Goal: Task Accomplishment & Management: Manage account settings

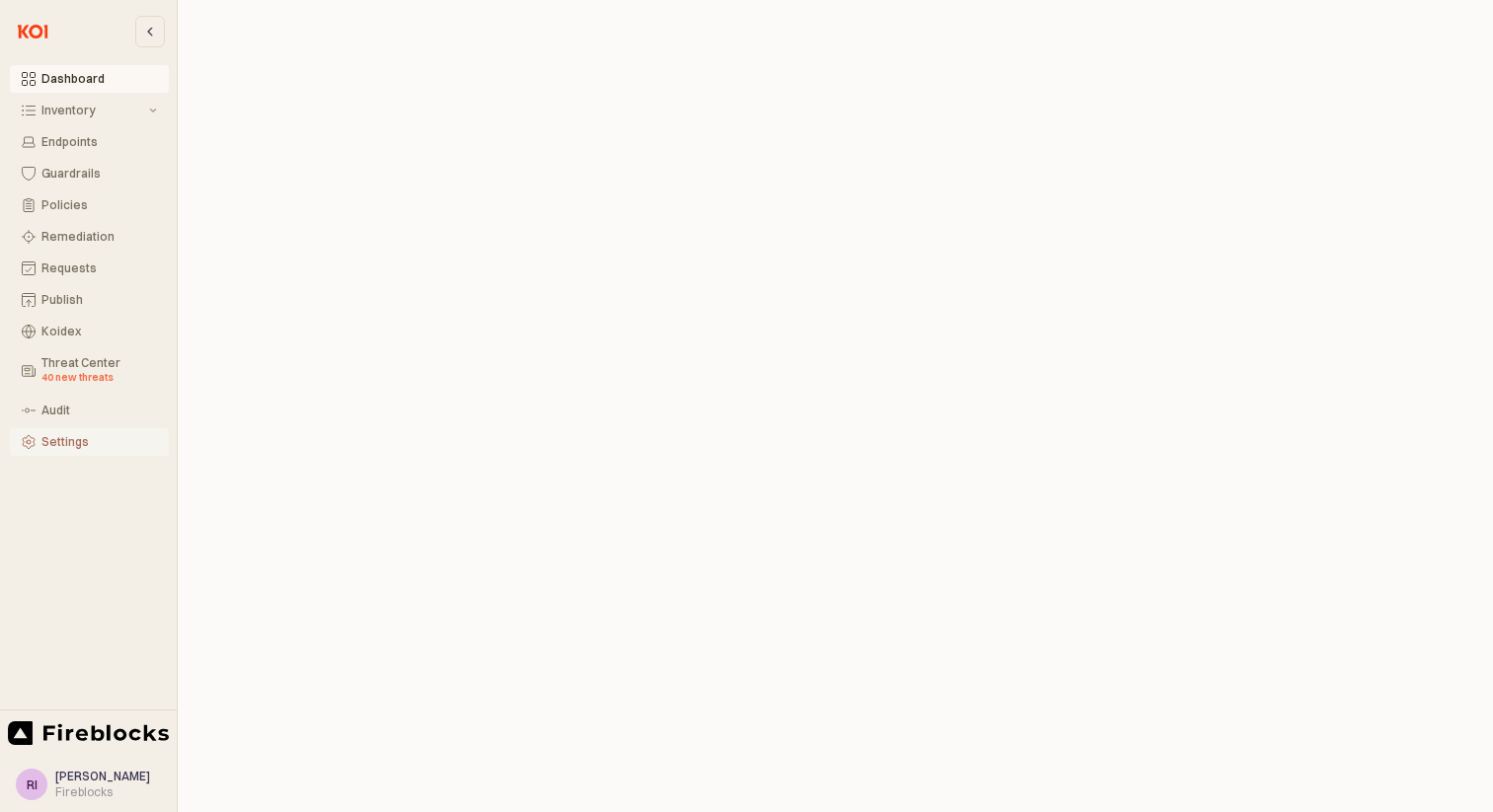
click at [56, 430] on button "Settings" at bounding box center [89, 442] width 159 height 28
click at [73, 438] on div "Settings" at bounding box center [100, 442] width 116 height 14
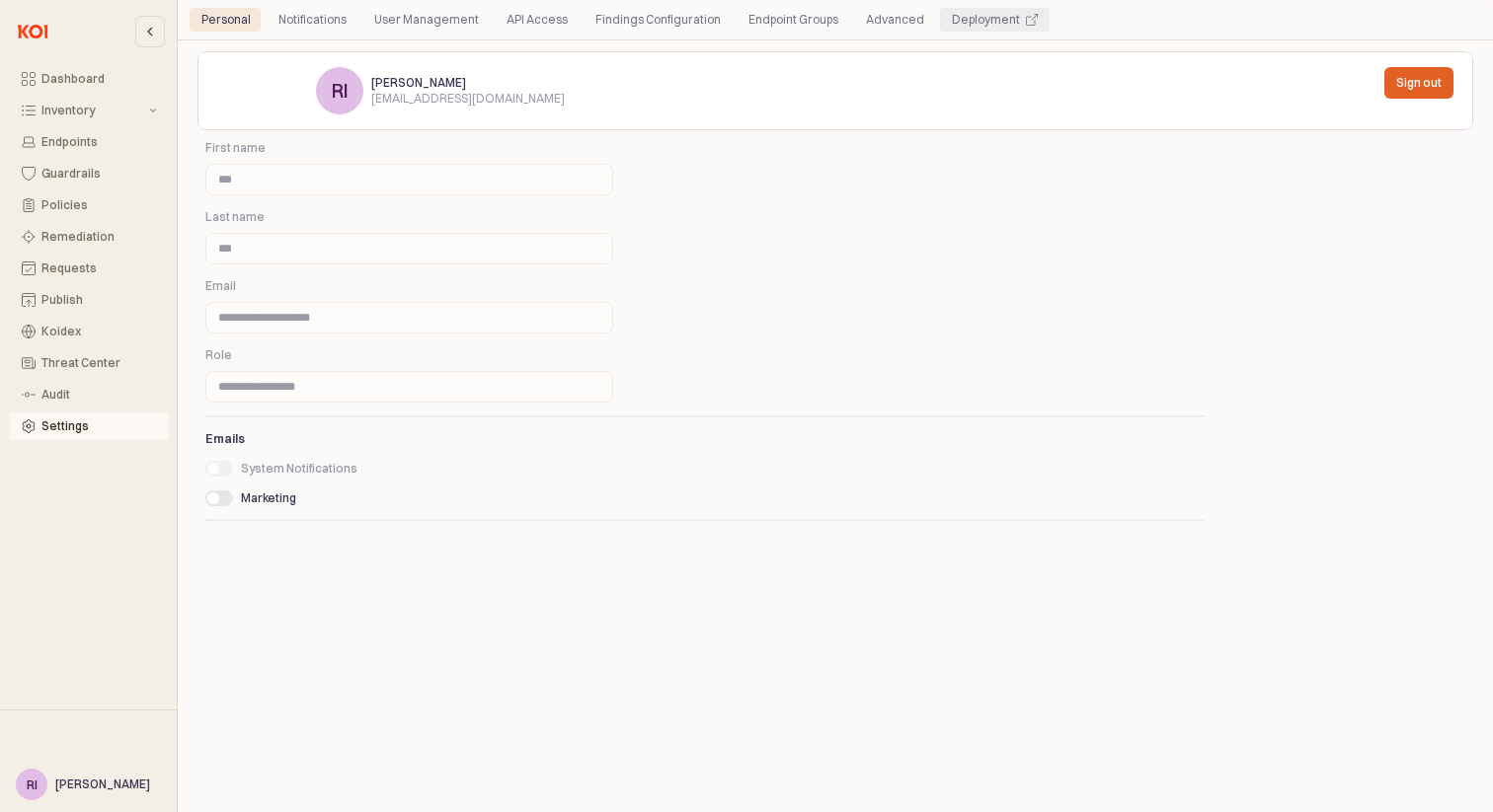
click at [986, 12] on div "Deployment" at bounding box center [986, 20] width 68 height 24
